Goal: Task Accomplishment & Management: Complete application form

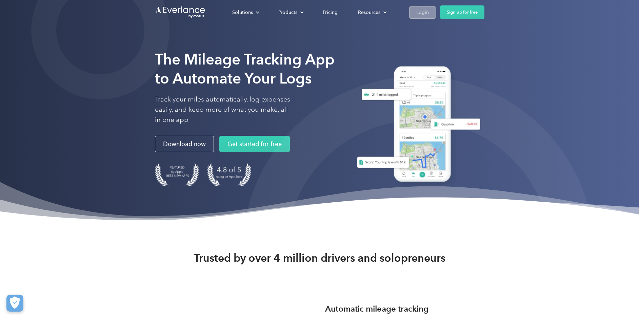
click at [428, 14] on div "Login" at bounding box center [422, 12] width 13 height 8
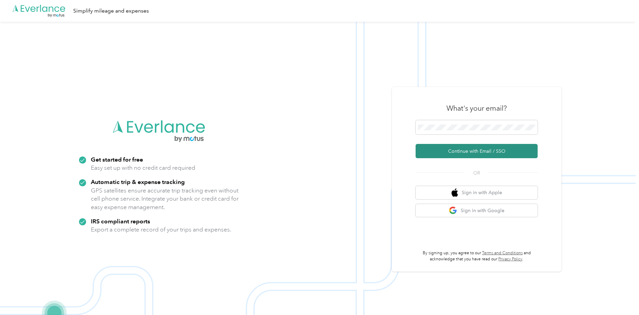
click at [481, 151] on button "Continue with Email / SSO" at bounding box center [477, 151] width 122 height 14
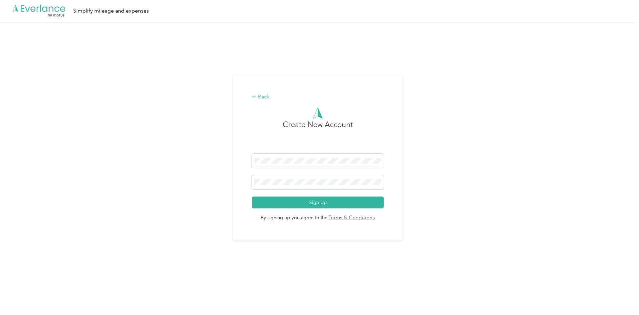
click at [270, 97] on div "Back" at bounding box center [318, 97] width 132 height 8
